Goal: Communication & Community: Answer question/provide support

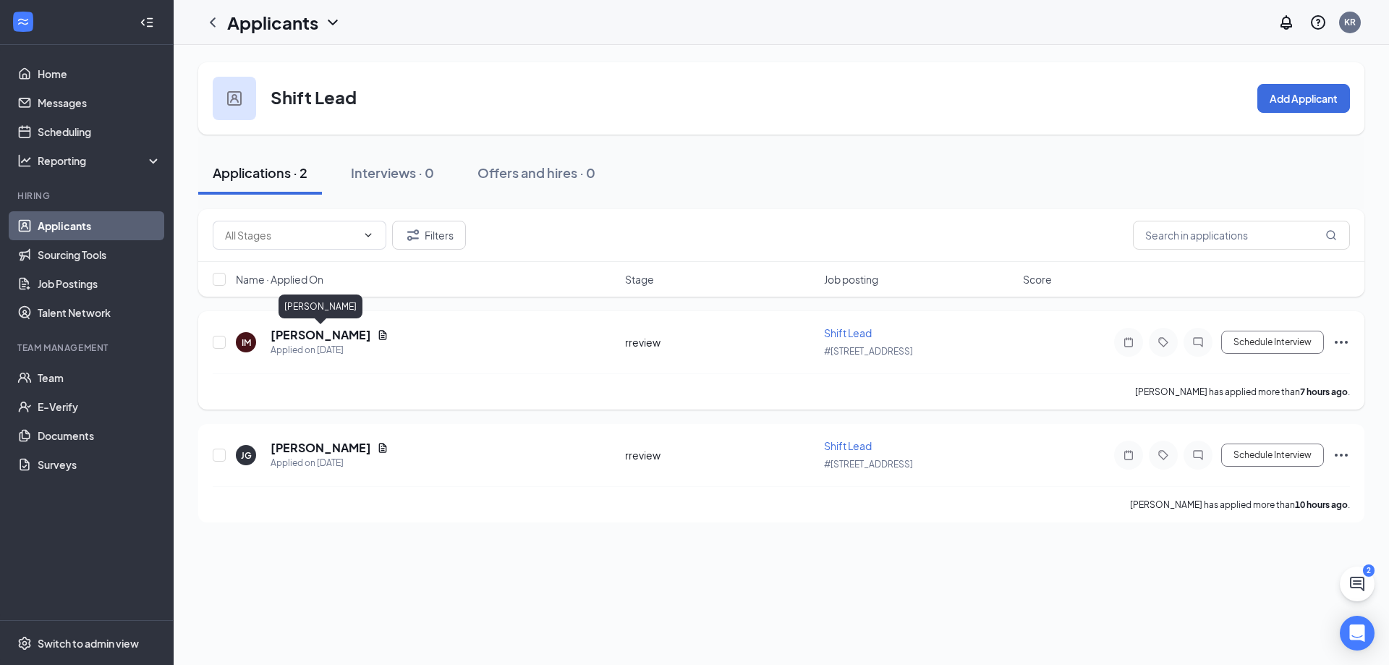
click at [297, 338] on h5 "[PERSON_NAME]" at bounding box center [321, 335] width 101 height 16
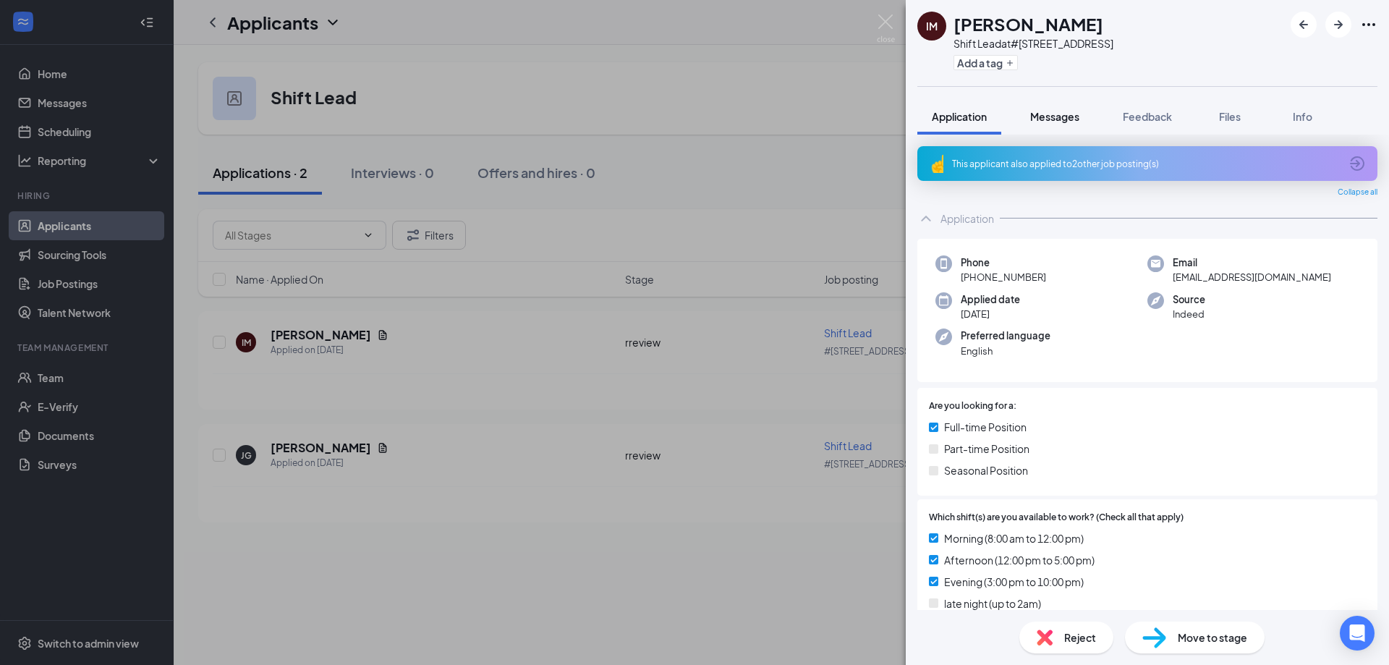
click at [1058, 116] on span "Messages" at bounding box center [1054, 116] width 49 height 13
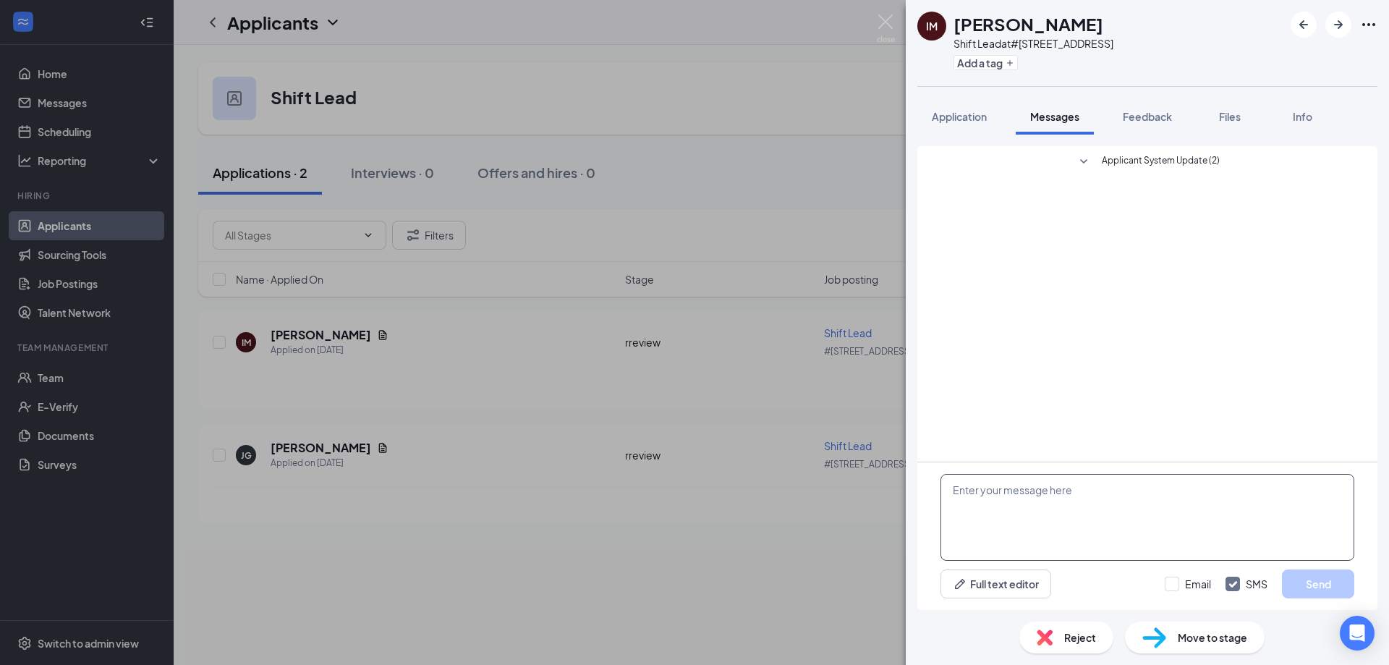
click at [1015, 493] on textarea at bounding box center [1147, 517] width 414 height 87
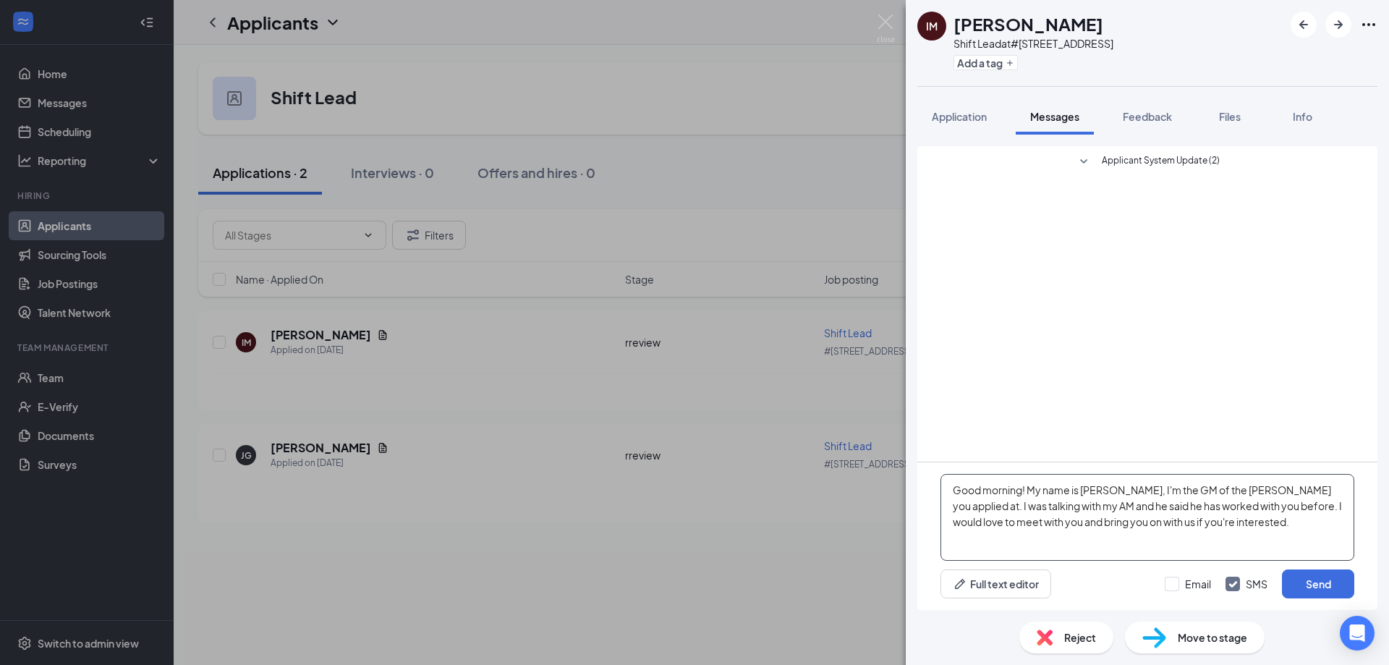
click at [1314, 488] on textarea "Good morning! My name is [PERSON_NAME], I'm the GM of the [PERSON_NAME] you app…" at bounding box center [1147, 517] width 414 height 87
click at [1295, 529] on textarea "Good morning! My name is [PERSON_NAME], I'm the GM of the [PERSON_NAME] you app…" at bounding box center [1147, 517] width 414 height 87
type textarea "Good morning! My name is [PERSON_NAME], I'm the GM of the [PERSON_NAME] you app…"
click at [1298, 580] on button "Send" at bounding box center [1318, 583] width 72 height 29
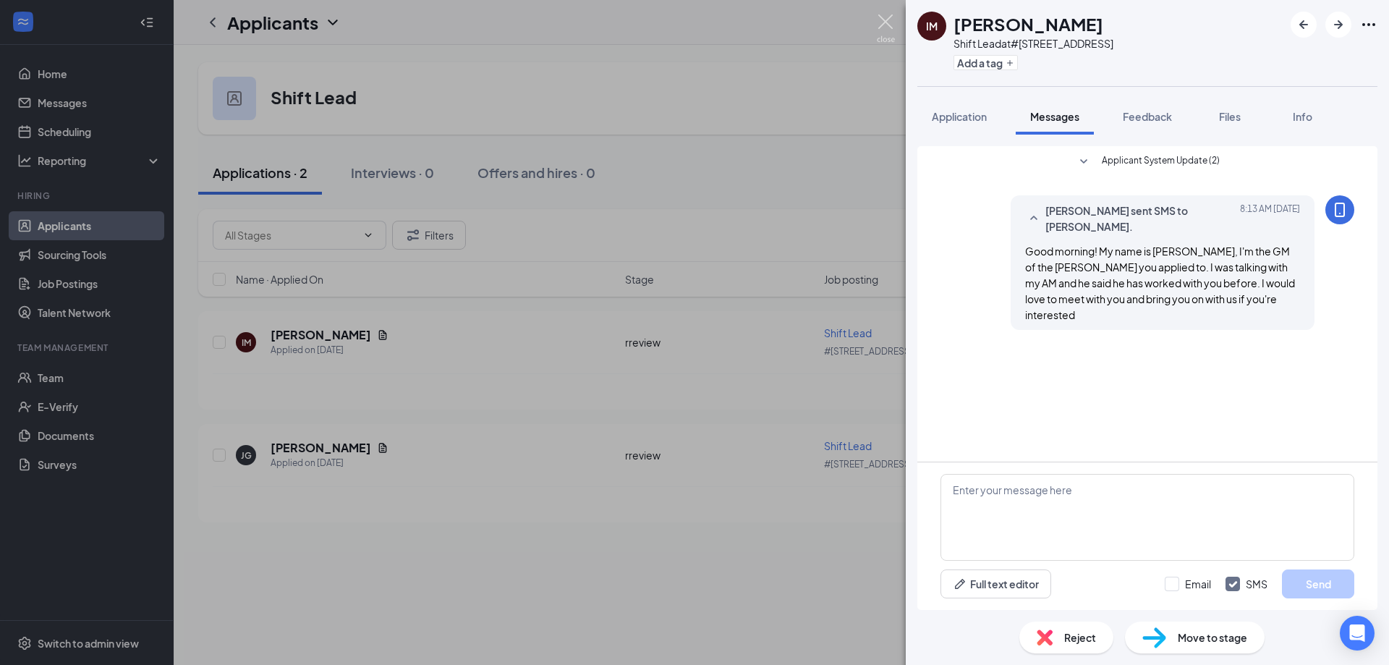
click at [885, 22] on img at bounding box center [886, 28] width 18 height 28
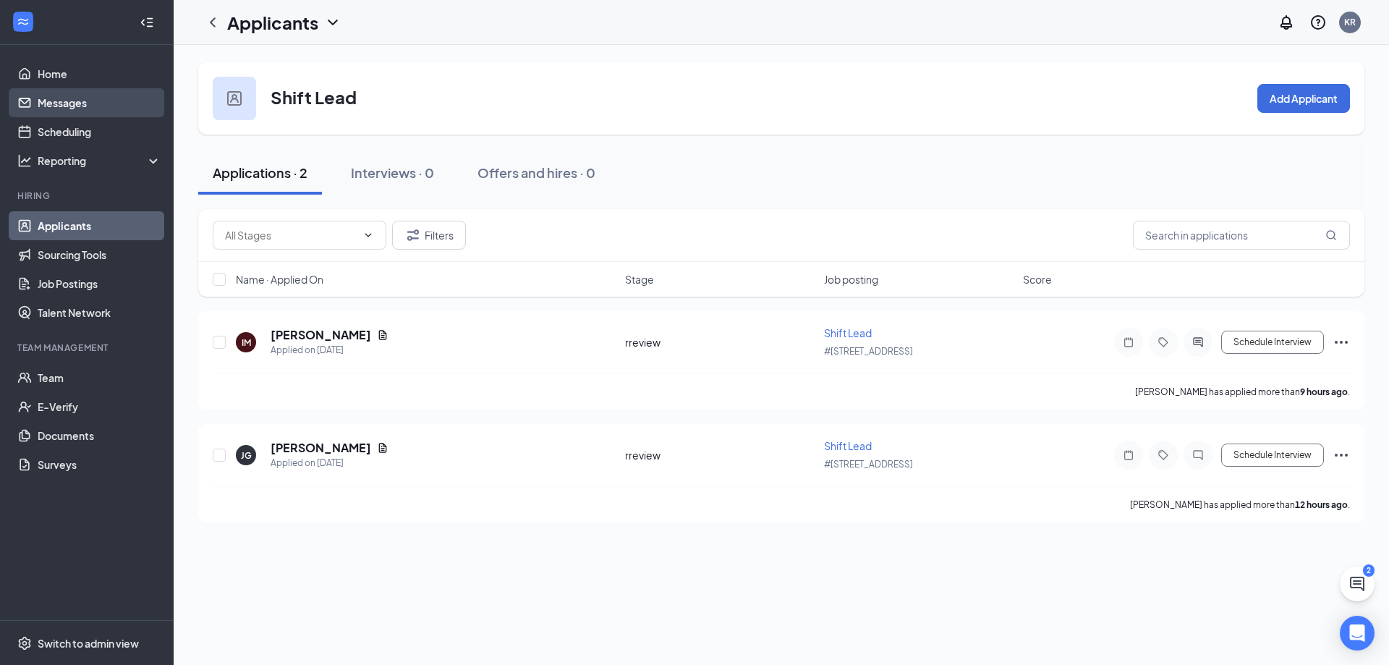
click at [80, 115] on link "Messages" at bounding box center [100, 102] width 124 height 29
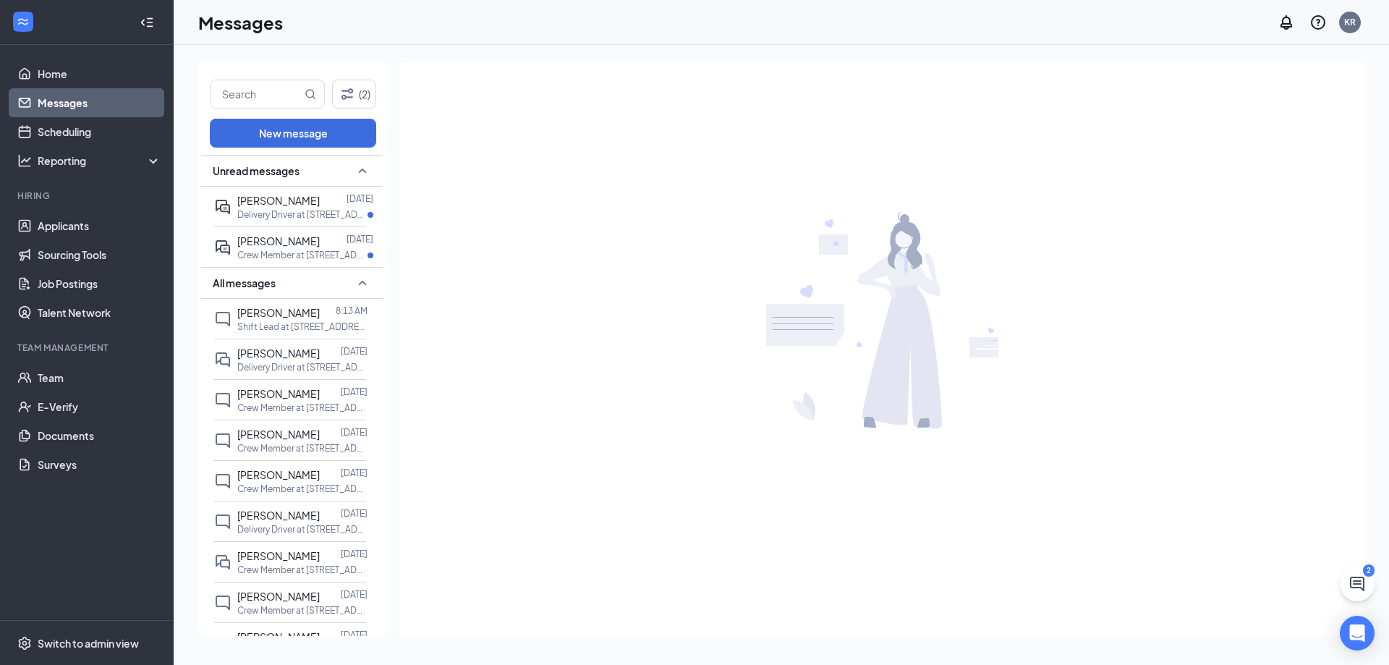
click at [114, 101] on link "Messages" at bounding box center [100, 102] width 124 height 29
click at [69, 67] on link "Home" at bounding box center [100, 73] width 124 height 29
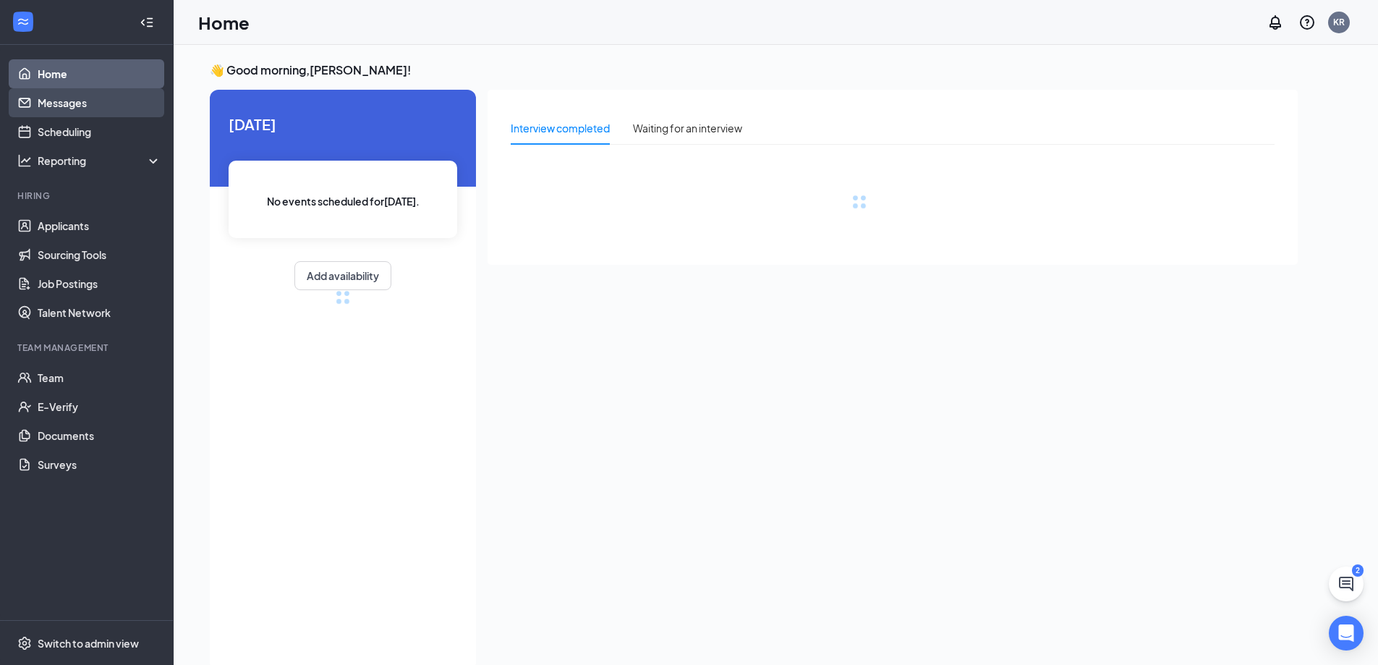
click at [51, 107] on link "Messages" at bounding box center [100, 102] width 124 height 29
